Goal: Task Accomplishment & Management: Manage account settings

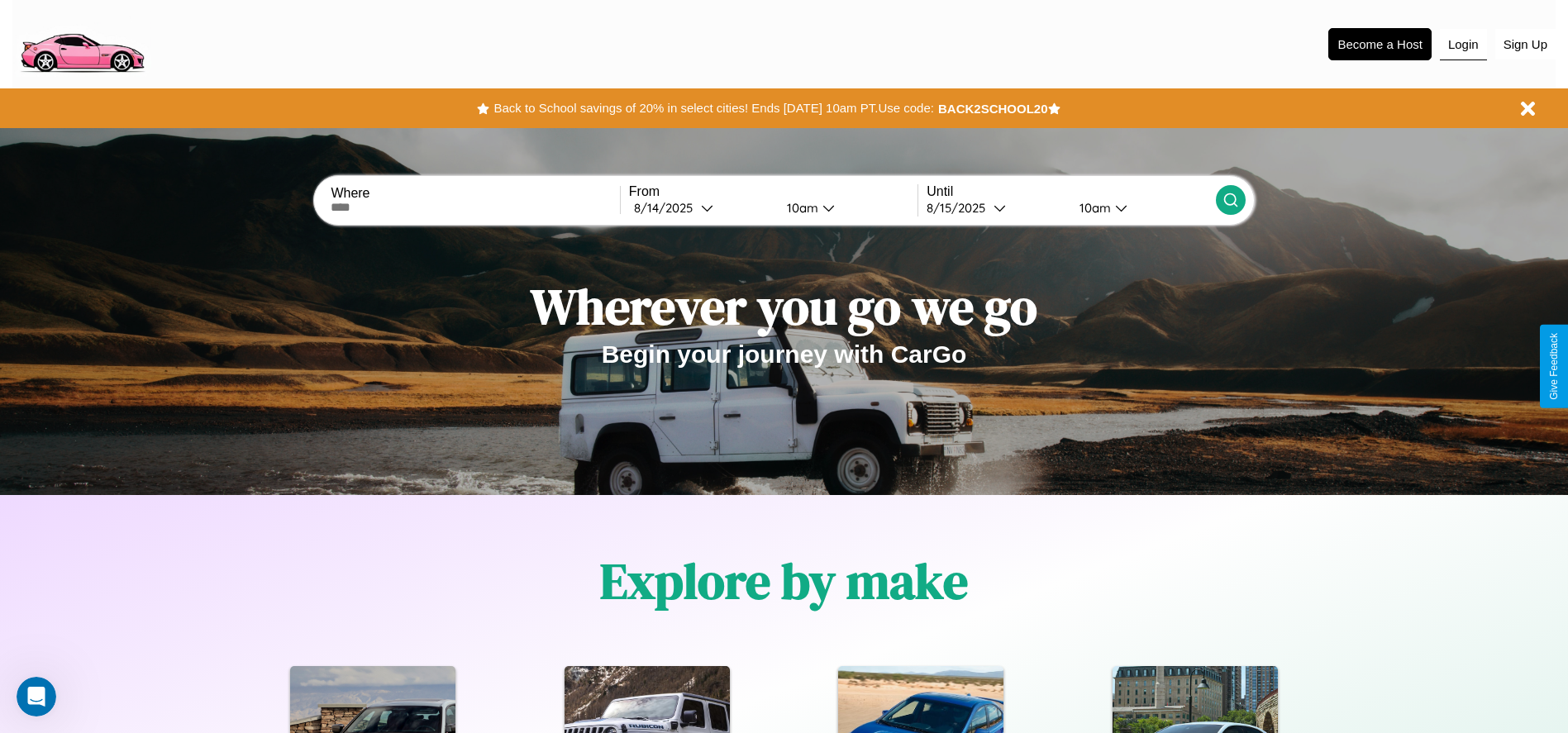
click at [1463, 43] on button "Login" at bounding box center [1463, 44] width 47 height 32
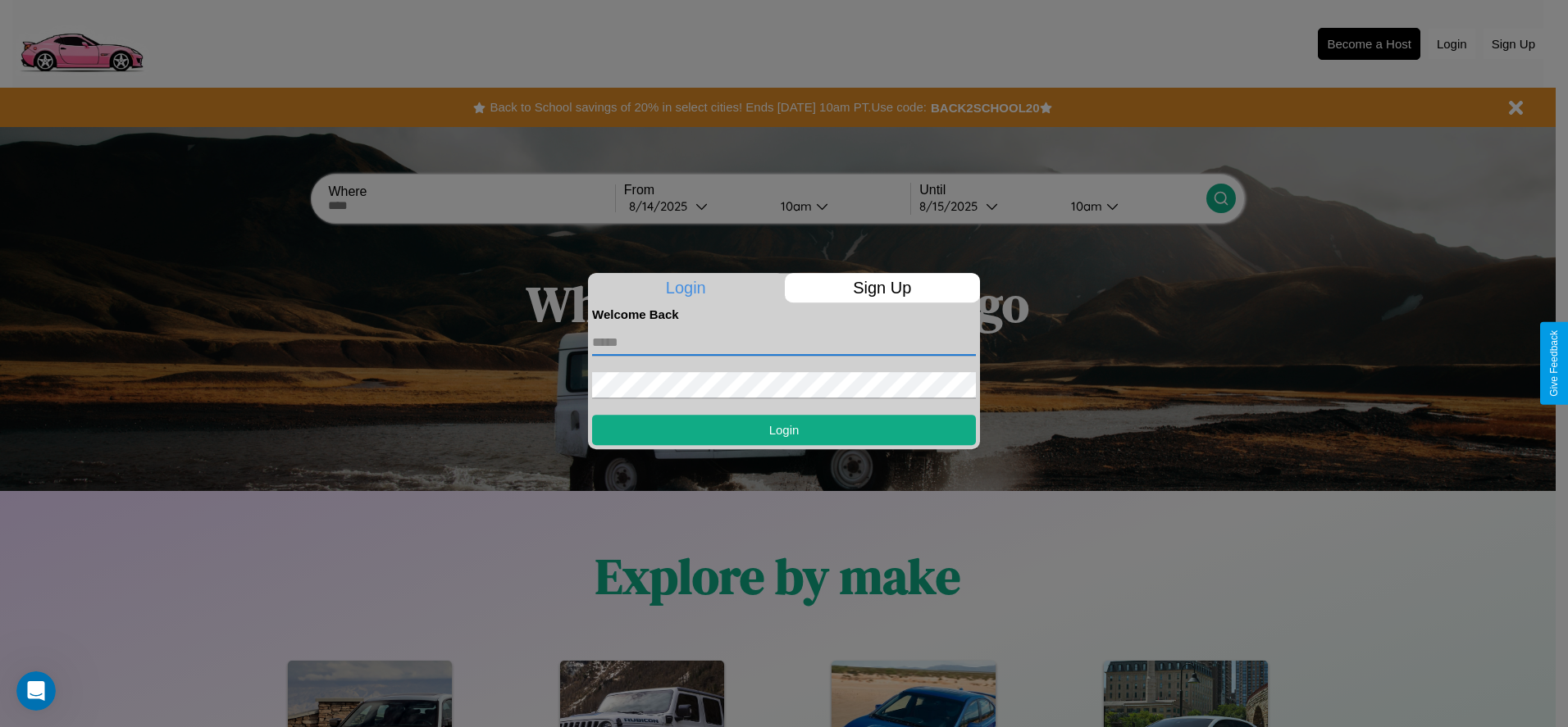
click at [784, 341] on input "text" at bounding box center [784, 342] width 384 height 26
type input "**********"
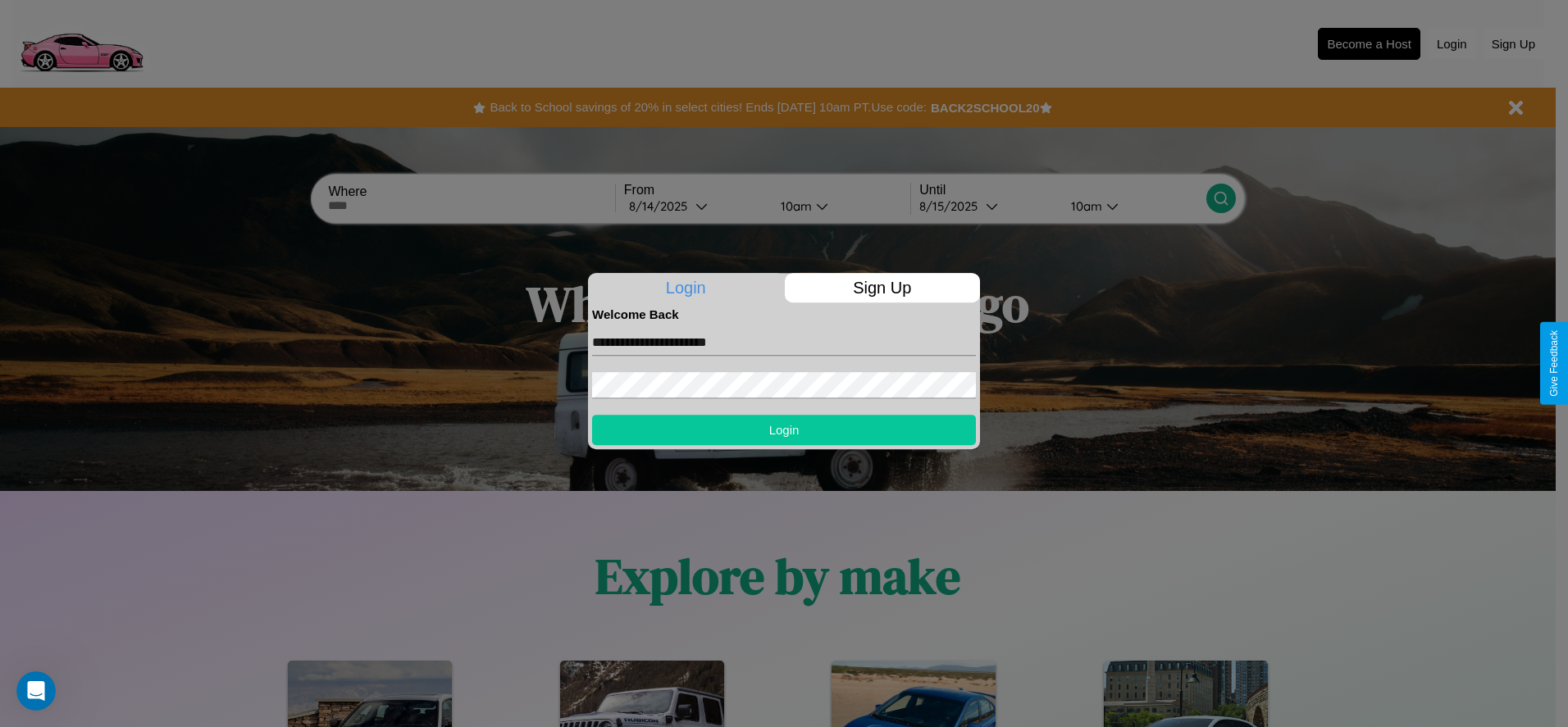
click at [784, 430] on button "Login" at bounding box center [784, 430] width 384 height 31
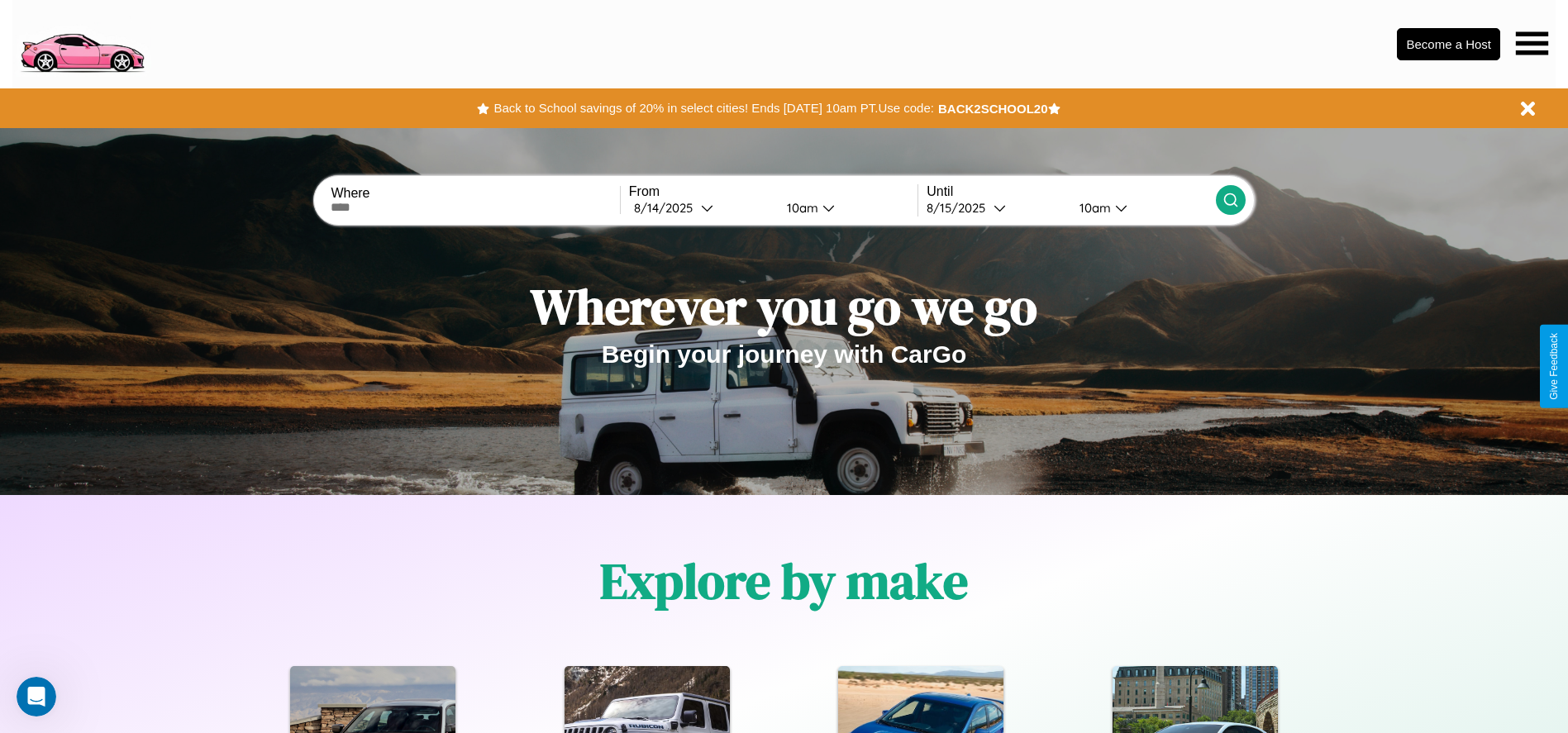
click at [1532, 43] on icon at bounding box center [1532, 43] width 33 height 24
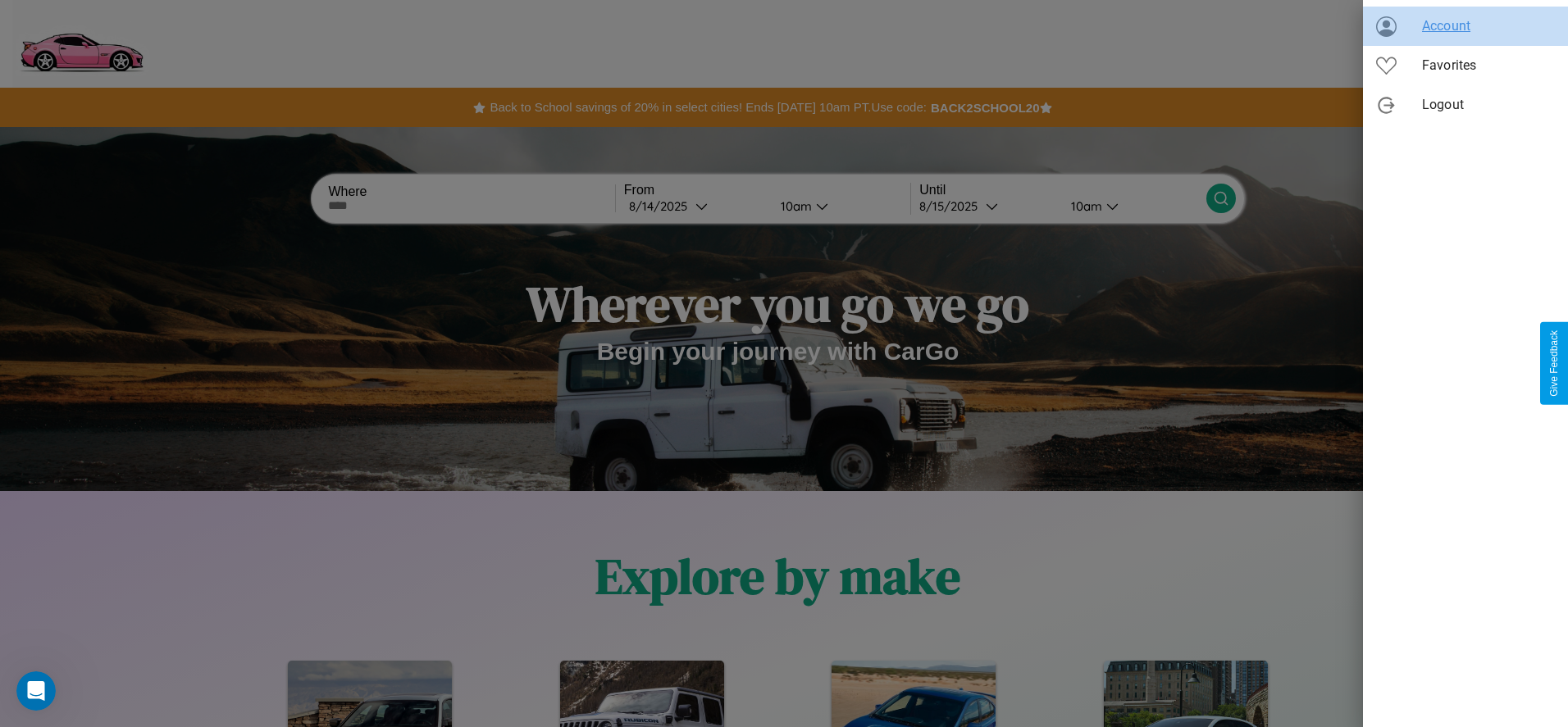
click at [1466, 26] on span "Account" at bounding box center [1489, 26] width 133 height 20
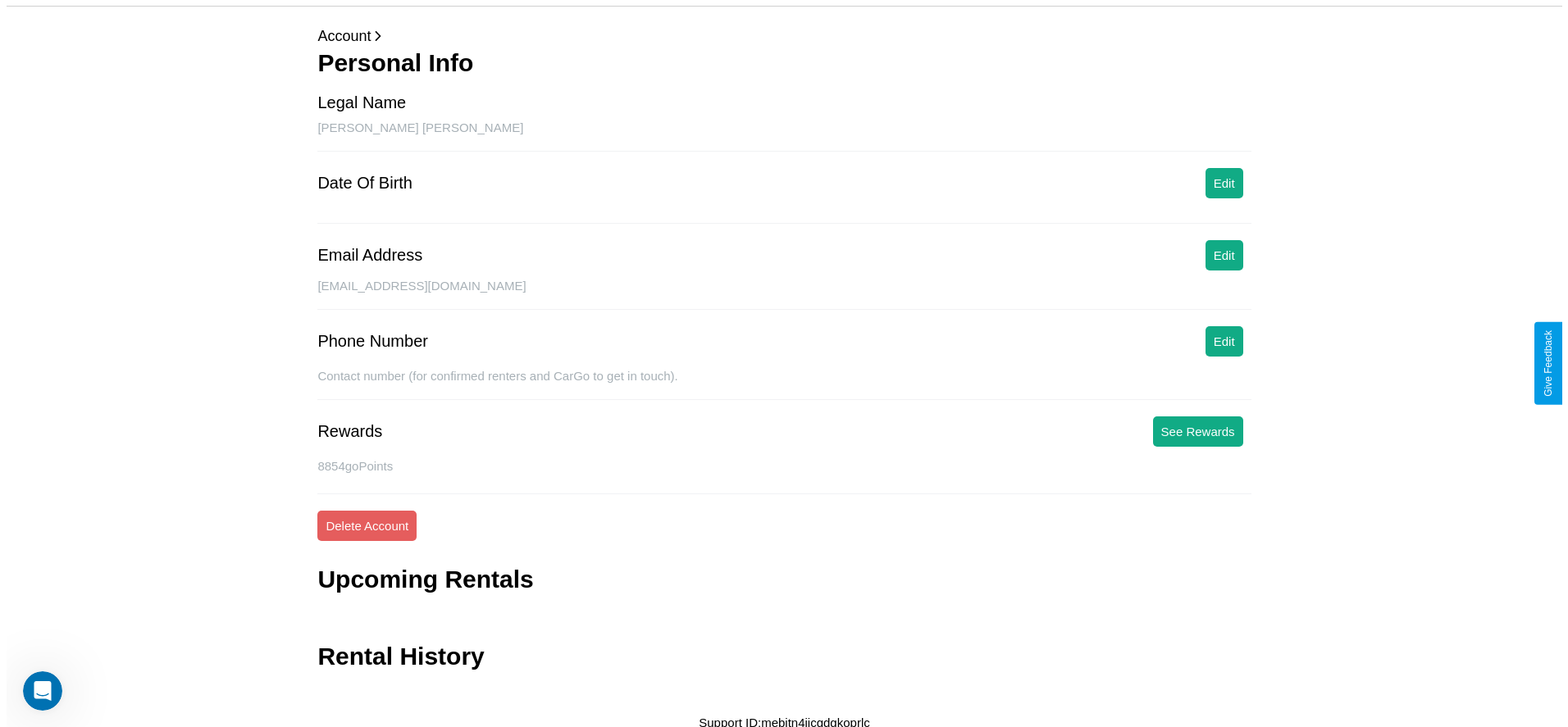
scroll to position [66, 0]
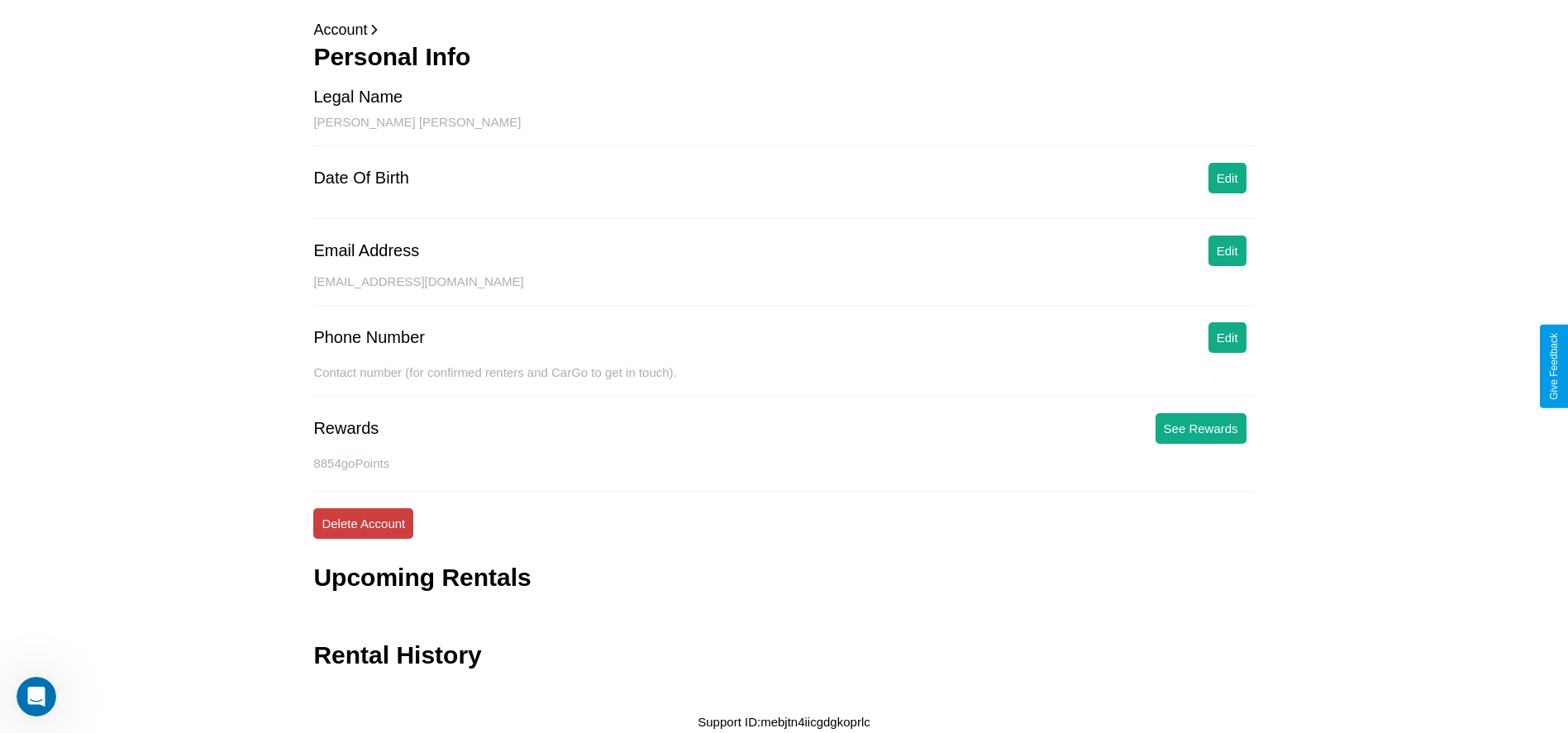
click at [363, 524] on button "Delete Account" at bounding box center [363, 524] width 100 height 31
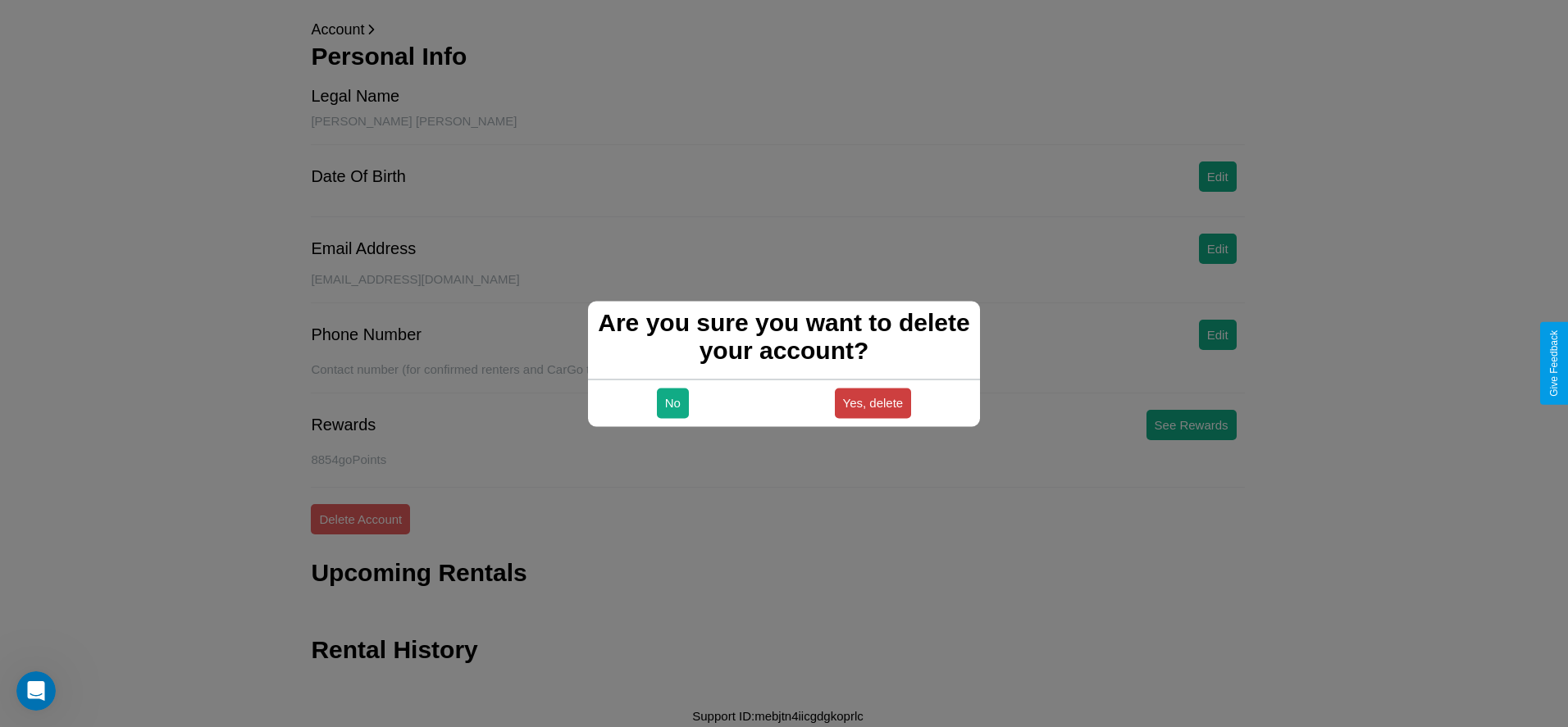
click at [873, 403] on button "Yes, delete" at bounding box center [874, 403] width 77 height 31
